Goal: Information Seeking & Learning: Learn about a topic

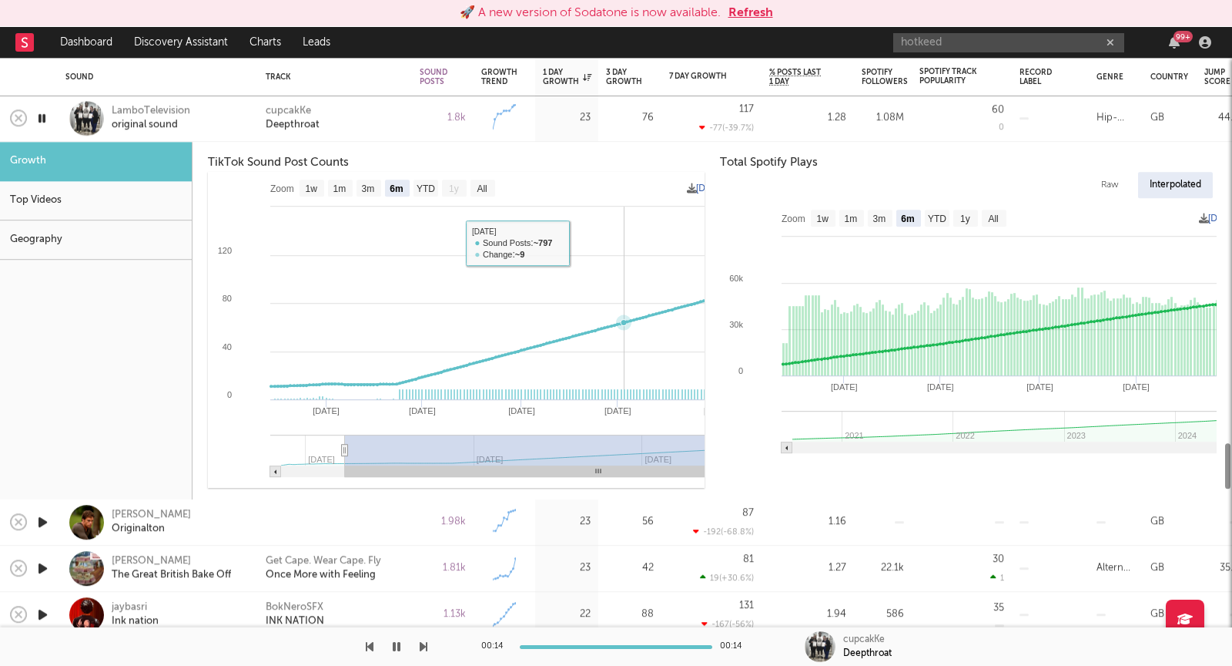
select select "6m"
click at [770, 15] on button "Refresh" at bounding box center [751, 13] width 45 height 18
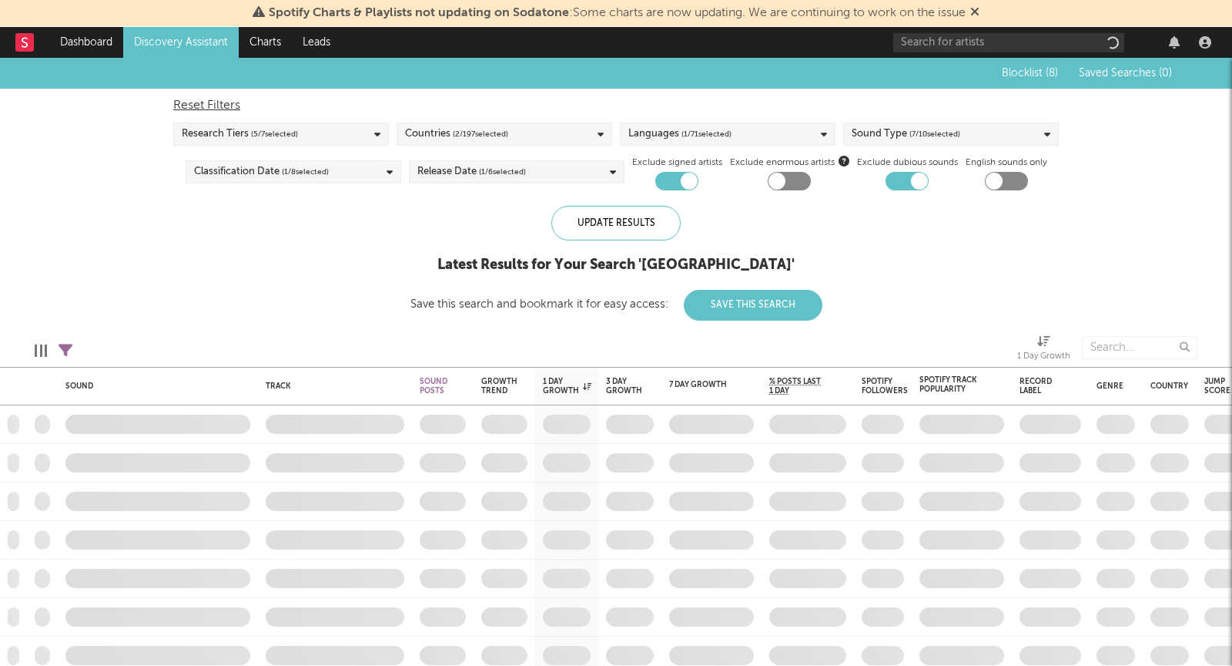
click at [980, 13] on icon at bounding box center [975, 11] width 9 height 12
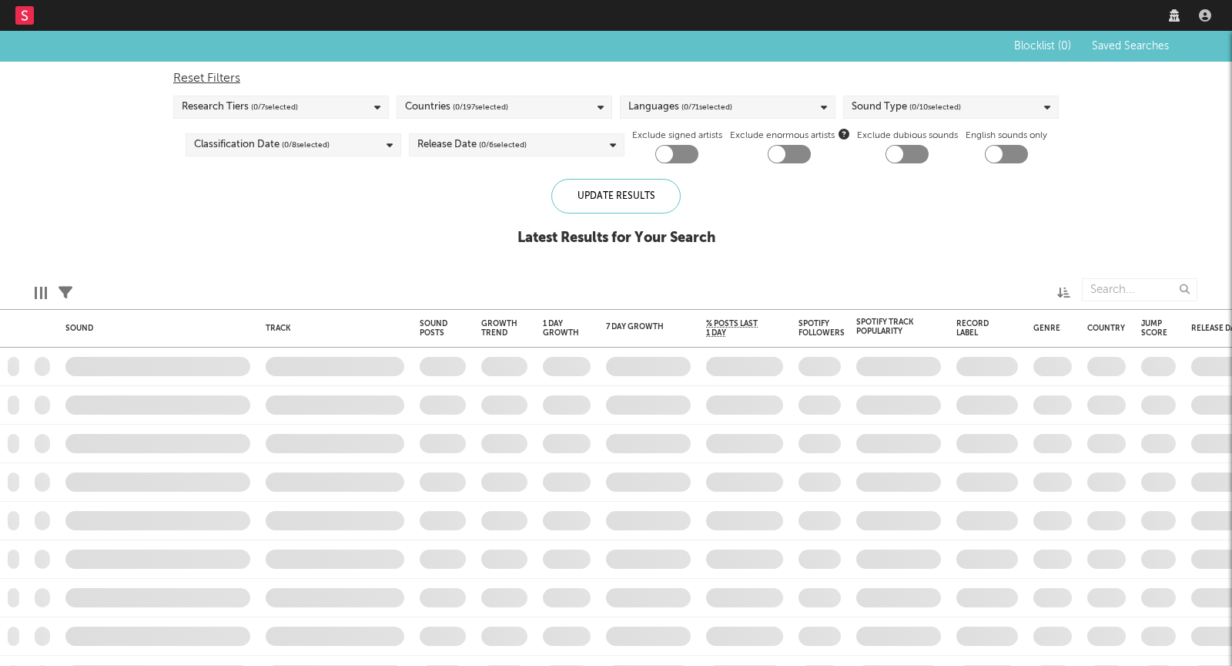
checkbox input "true"
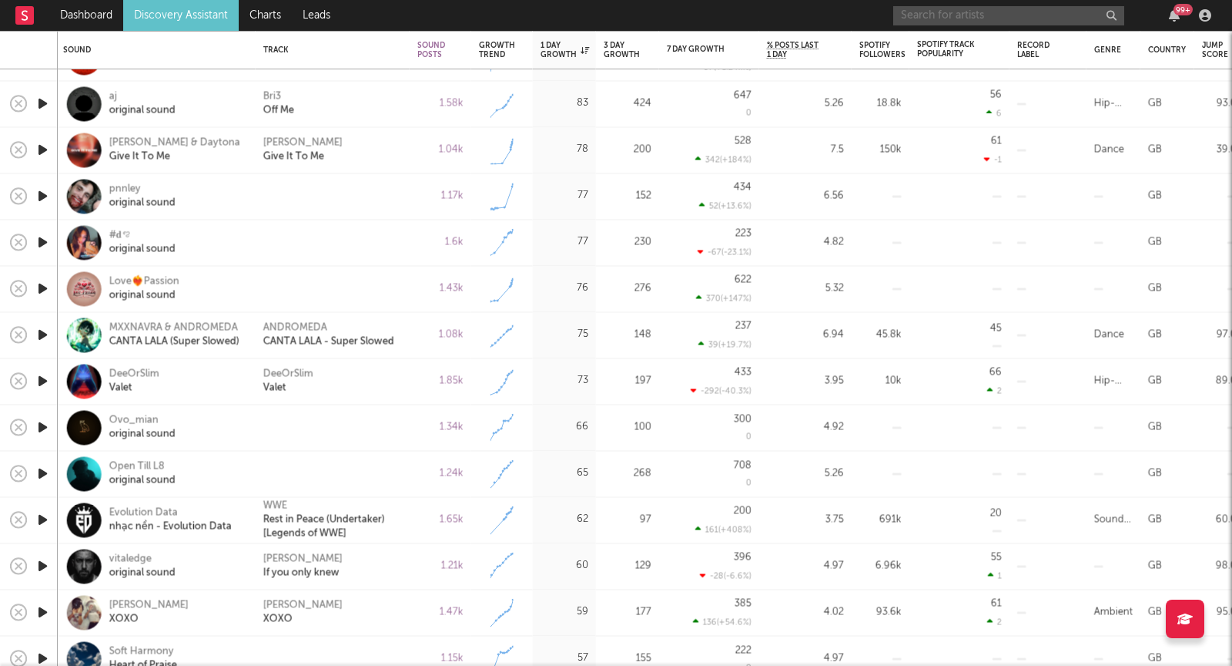
click at [967, 17] on input "text" at bounding box center [1009, 15] width 231 height 19
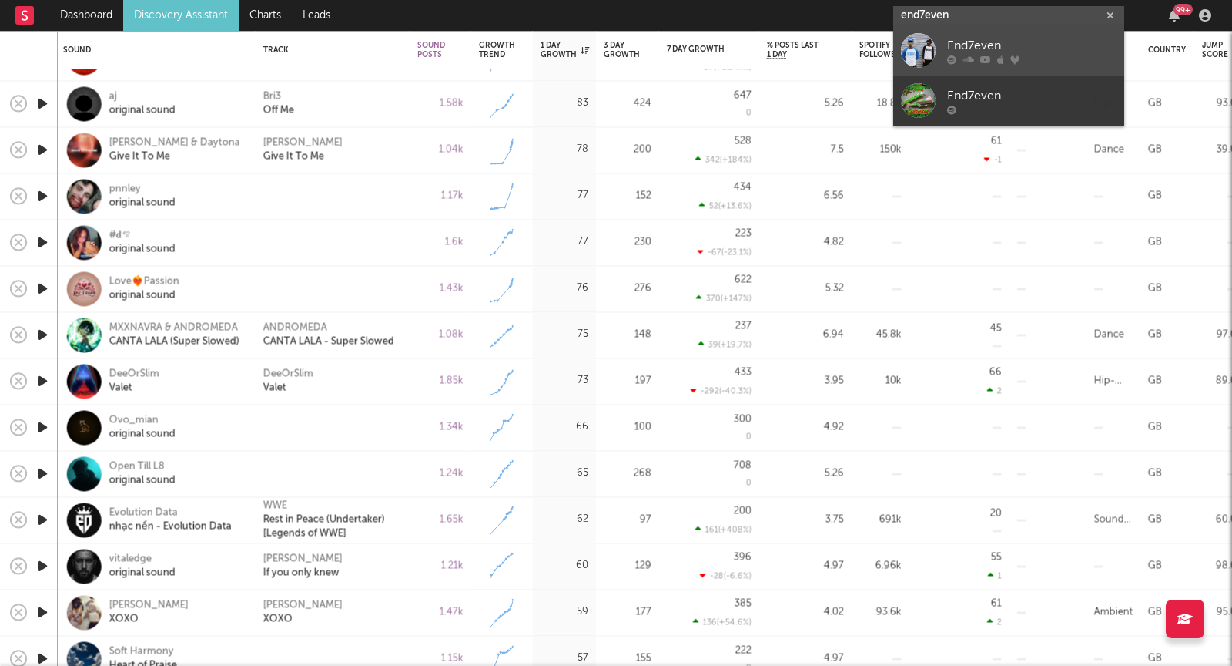
type input "end7even"
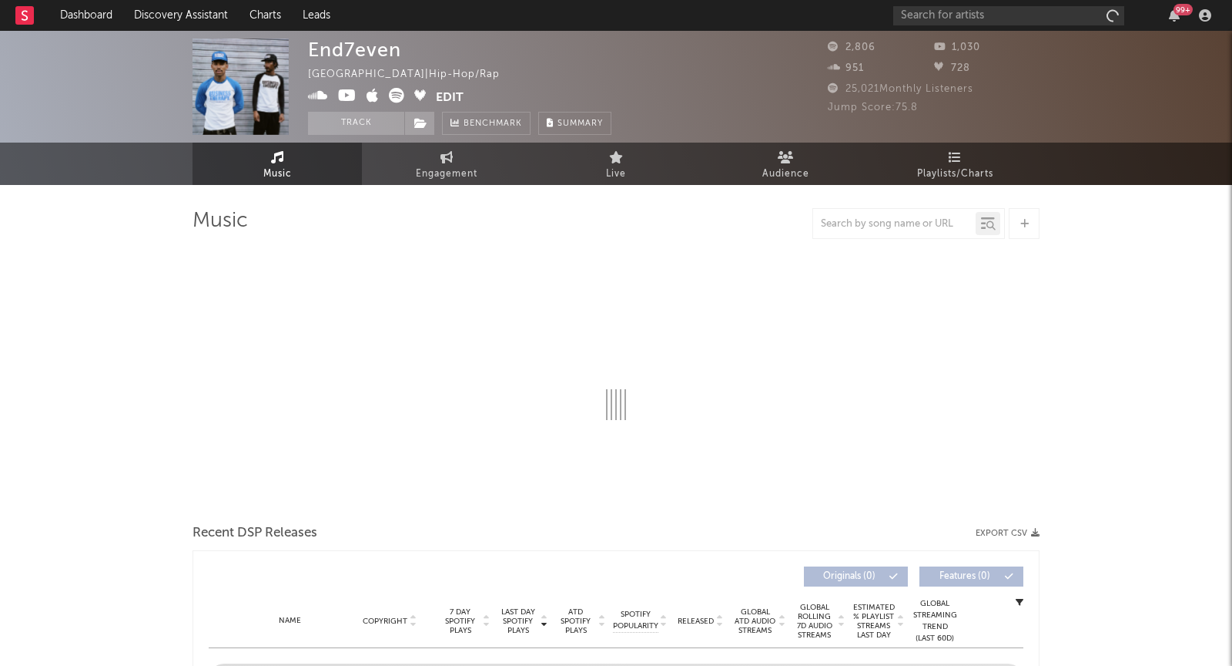
select select "6m"
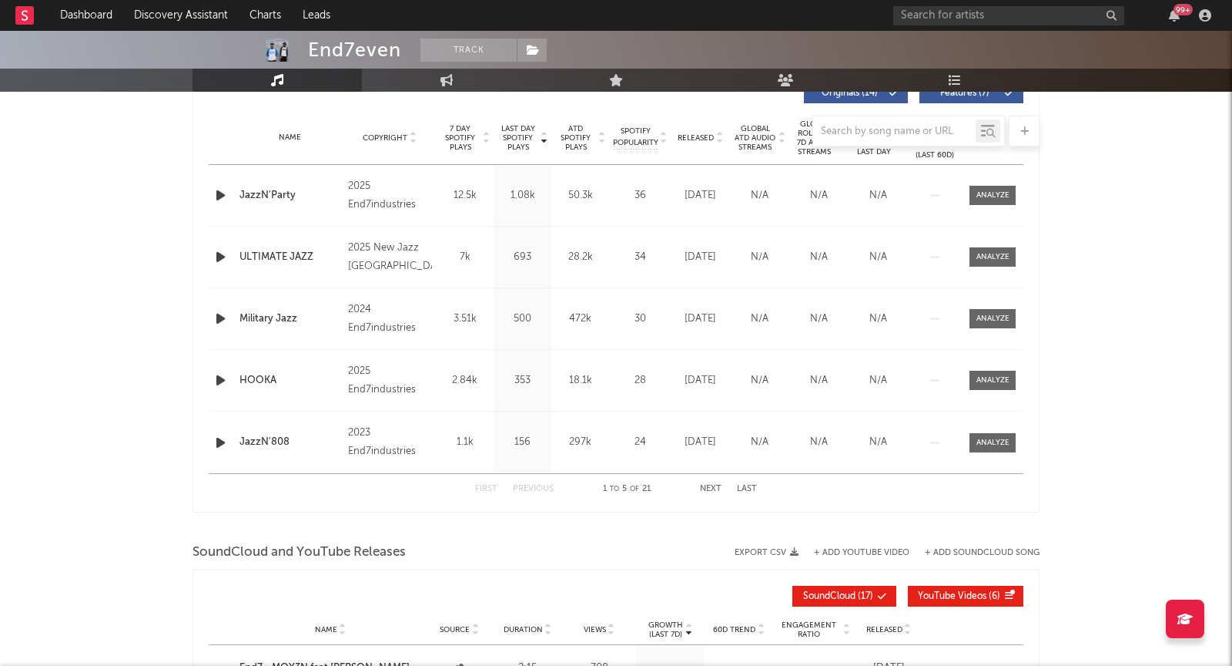
scroll to position [605, 0]
click at [704, 478] on div "First Previous 1 to 5 of 21 Next Last" at bounding box center [616, 488] width 282 height 30
click at [706, 489] on button "Next" at bounding box center [711, 488] width 22 height 8
click at [708, 489] on button "Next" at bounding box center [711, 488] width 22 height 8
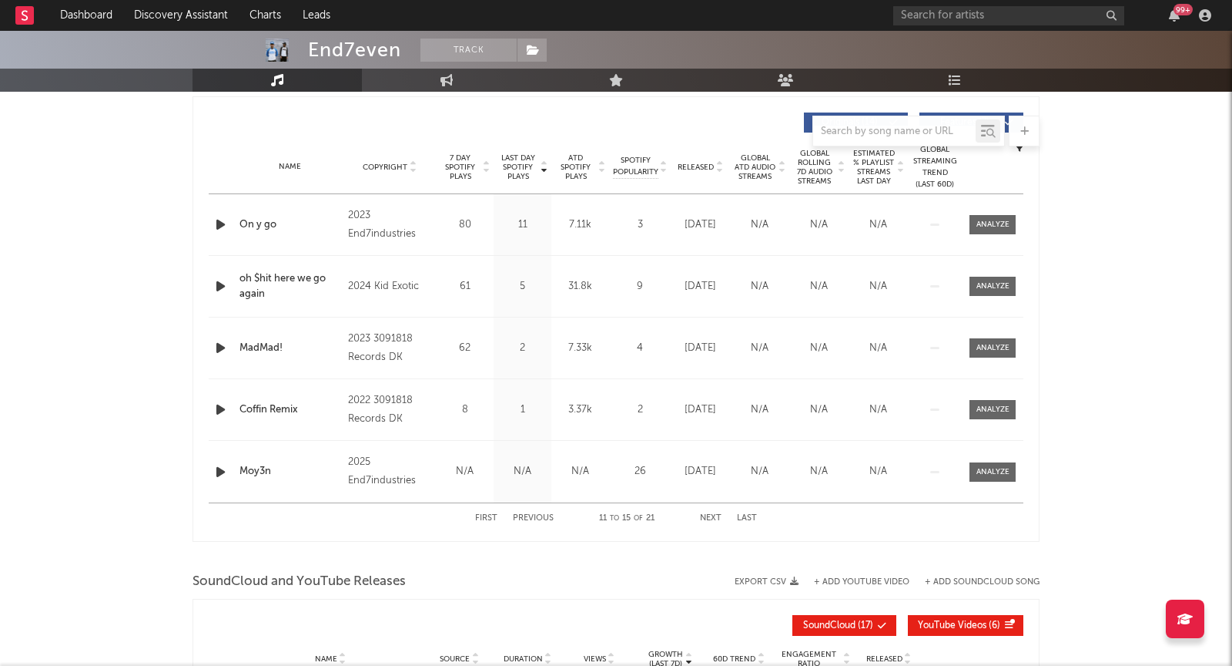
scroll to position [0, 0]
